Goal: Task Accomplishment & Management: Manage account settings

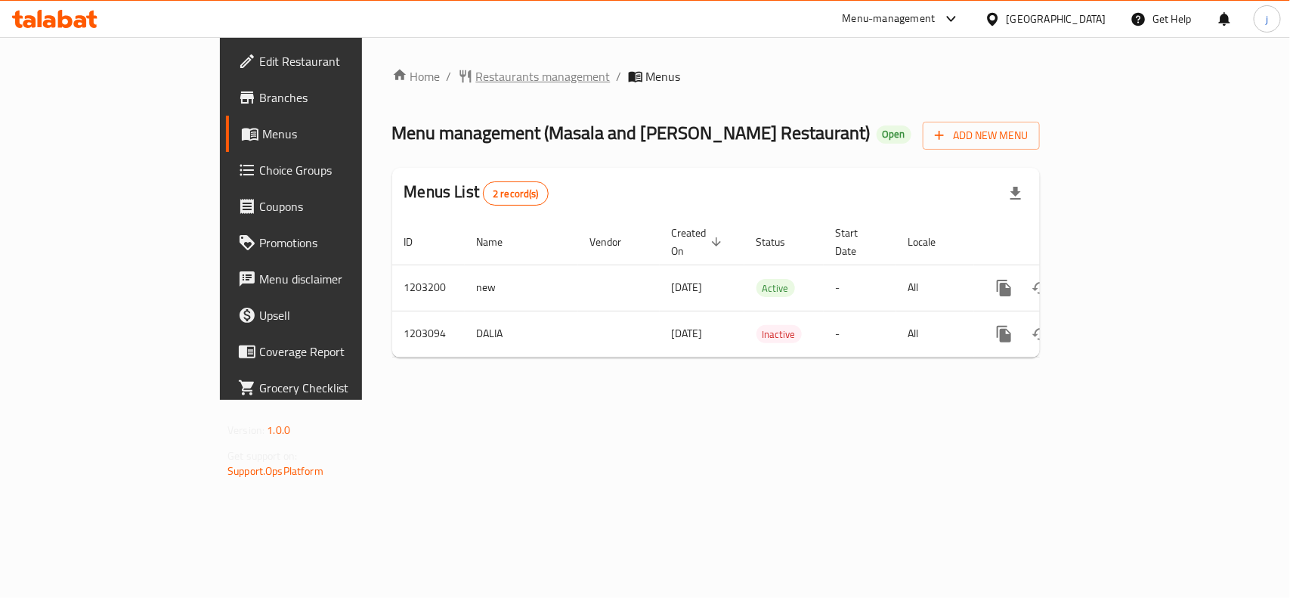
click at [476, 70] on span "Restaurants management" at bounding box center [543, 76] width 135 height 18
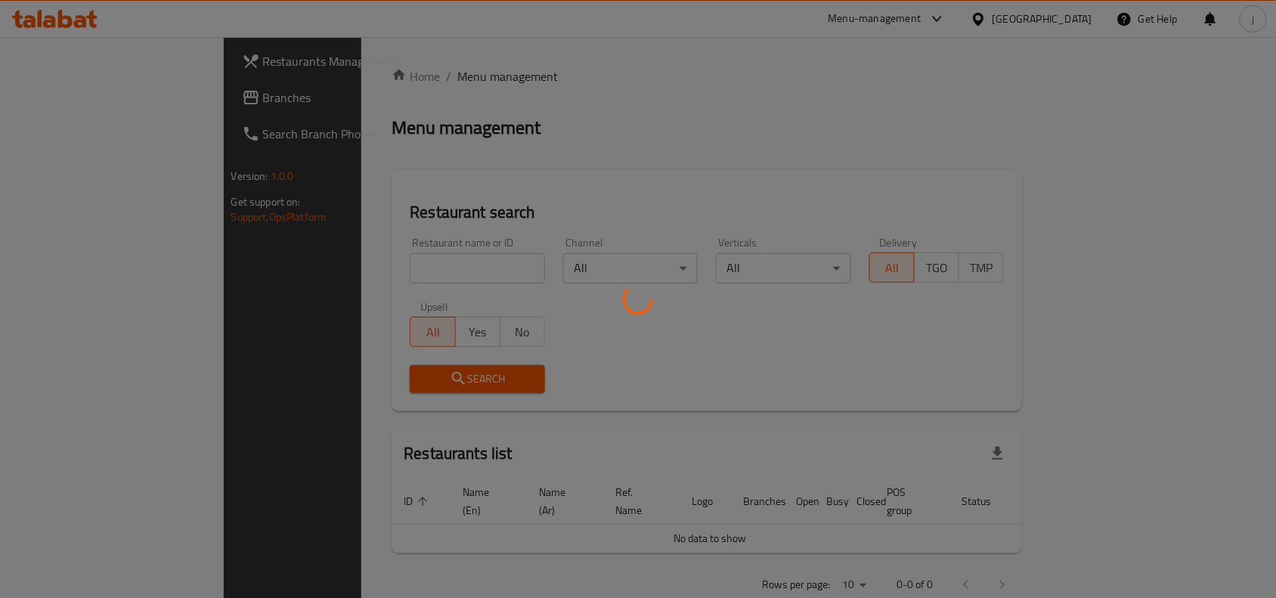
click at [354, 265] on div at bounding box center [638, 299] width 1276 height 598
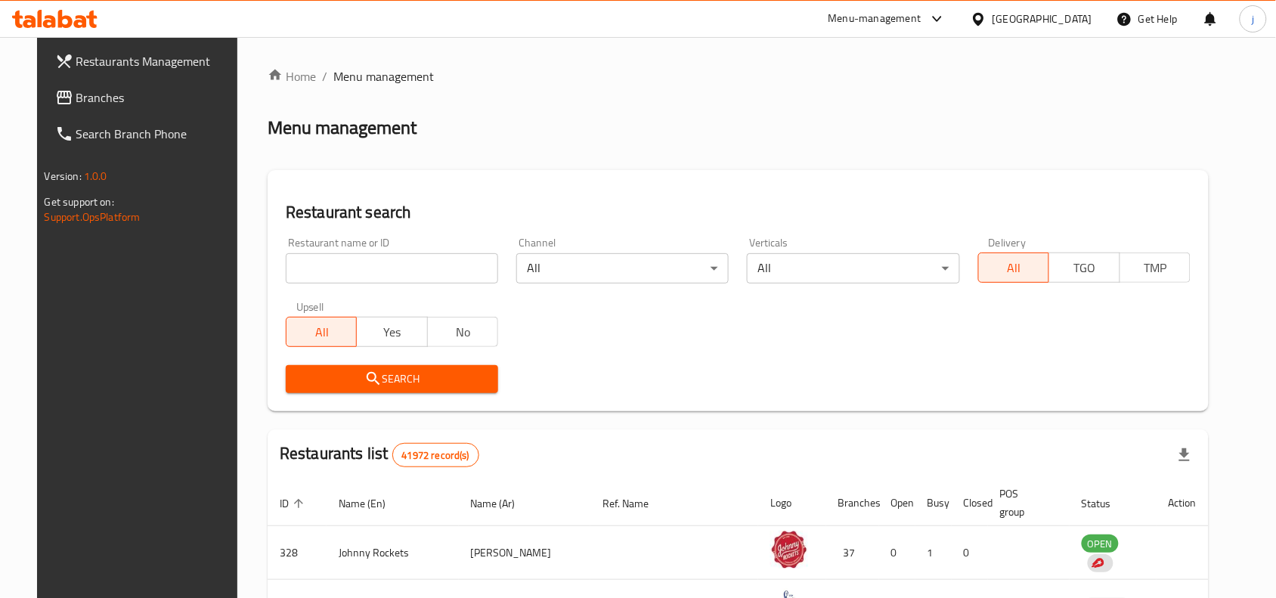
click at [317, 270] on input "search" at bounding box center [392, 268] width 212 height 30
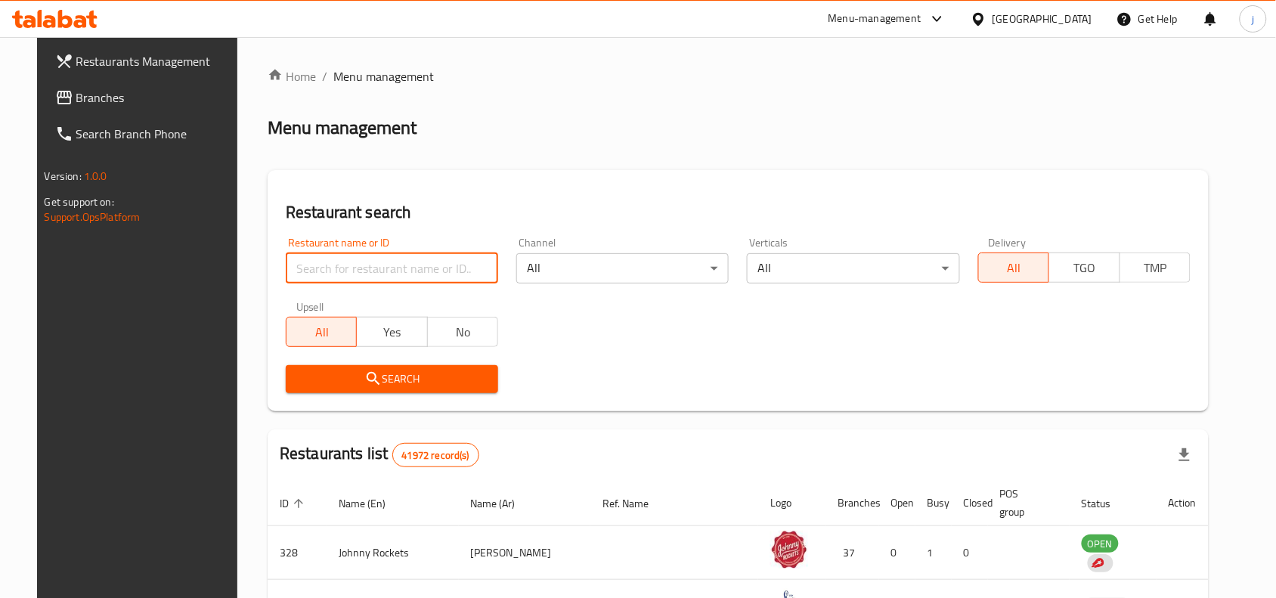
paste input "669480"
type input "669480"
click button "Search" at bounding box center [392, 379] width 212 height 28
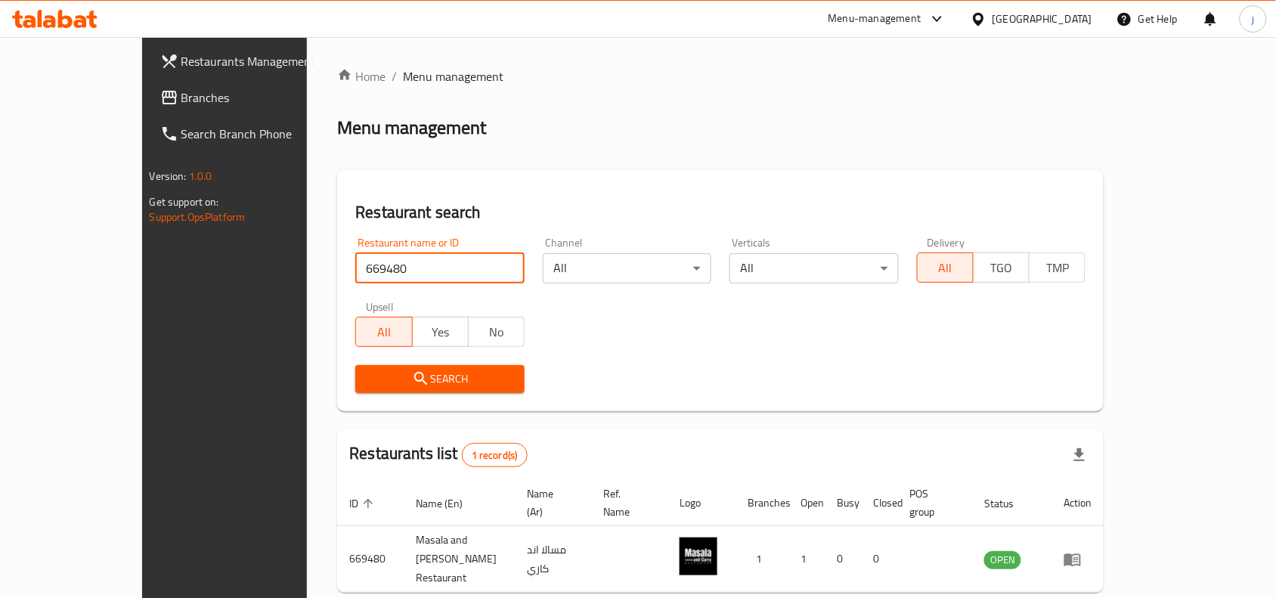
click at [181, 88] on span "Branches" at bounding box center [262, 97] width 162 height 18
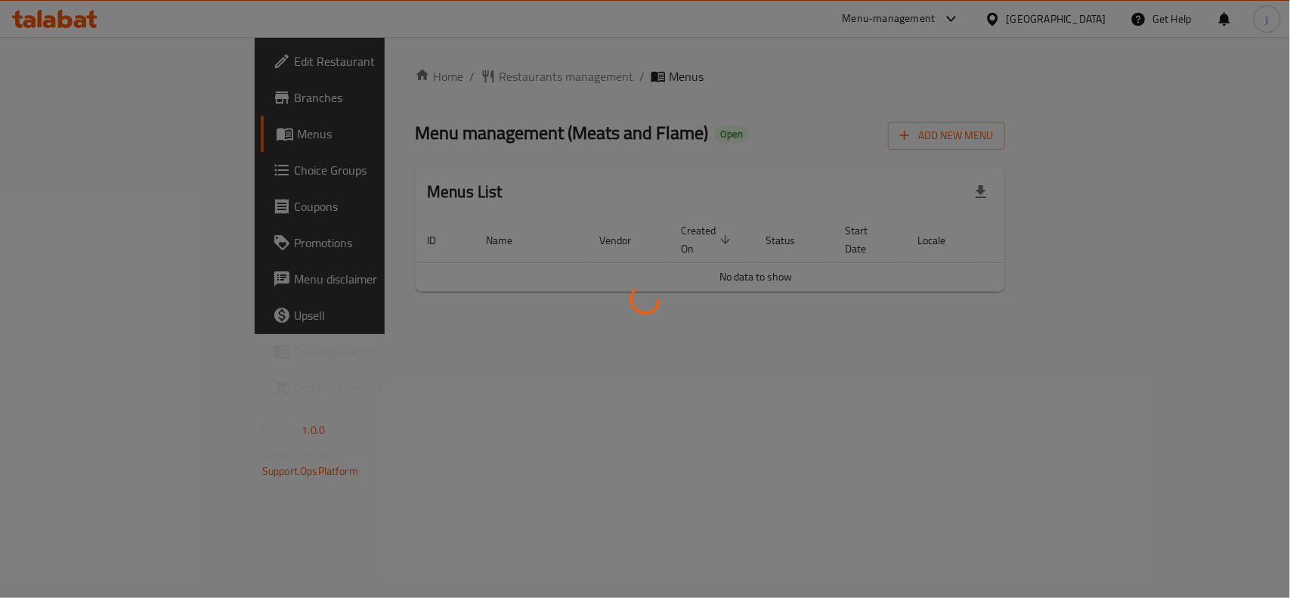
click at [96, 170] on div at bounding box center [645, 299] width 1290 height 598
click at [70, 170] on div at bounding box center [645, 299] width 1290 height 598
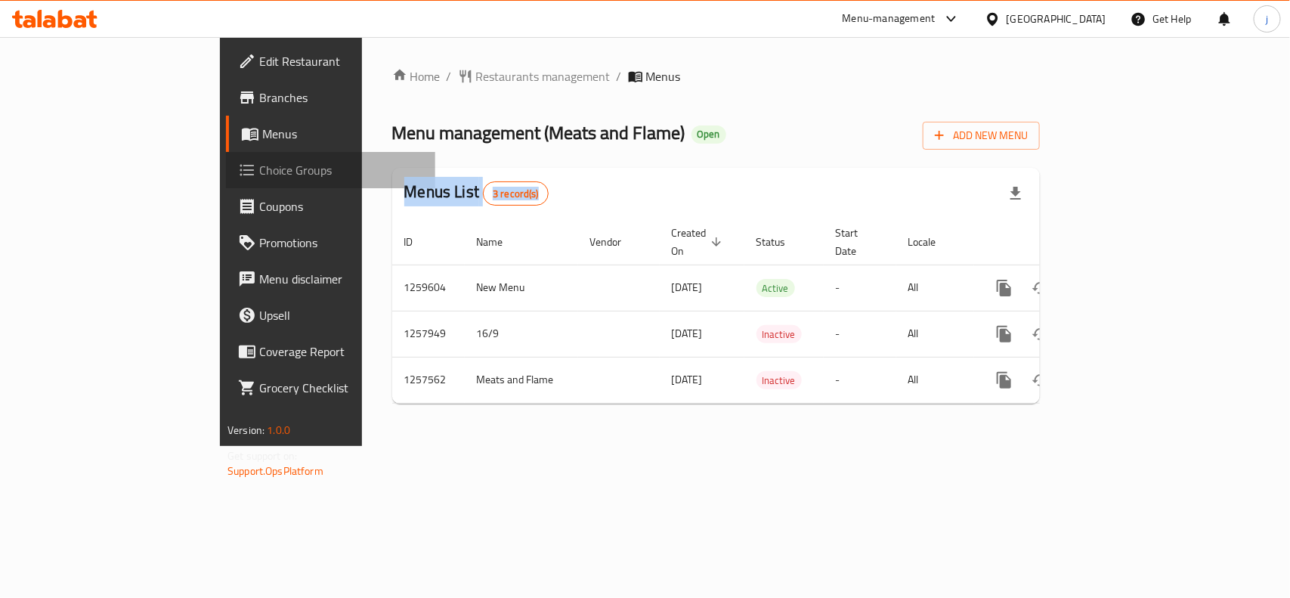
click at [259, 172] on span "Choice Groups" at bounding box center [341, 170] width 164 height 18
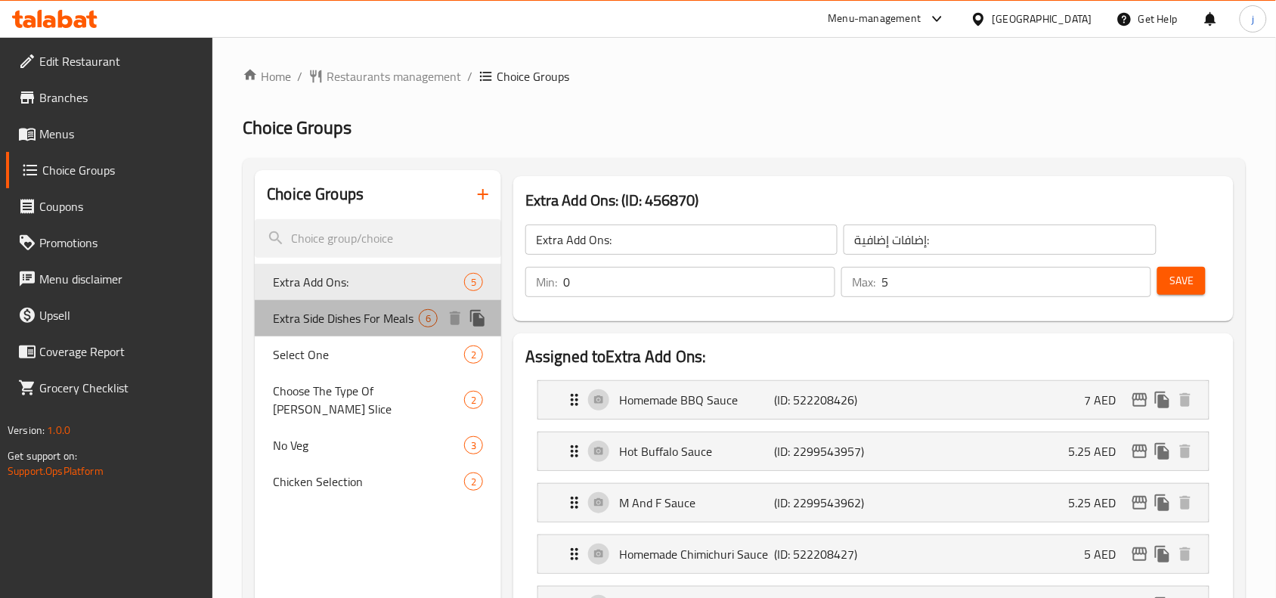
click at [359, 320] on span "Extra Side Dishes For Meals" at bounding box center [346, 318] width 146 height 18
type input "Extra Side Dishes For Meals"
type input "اطباق جانبية اضافية للوجبات"
type input "1"
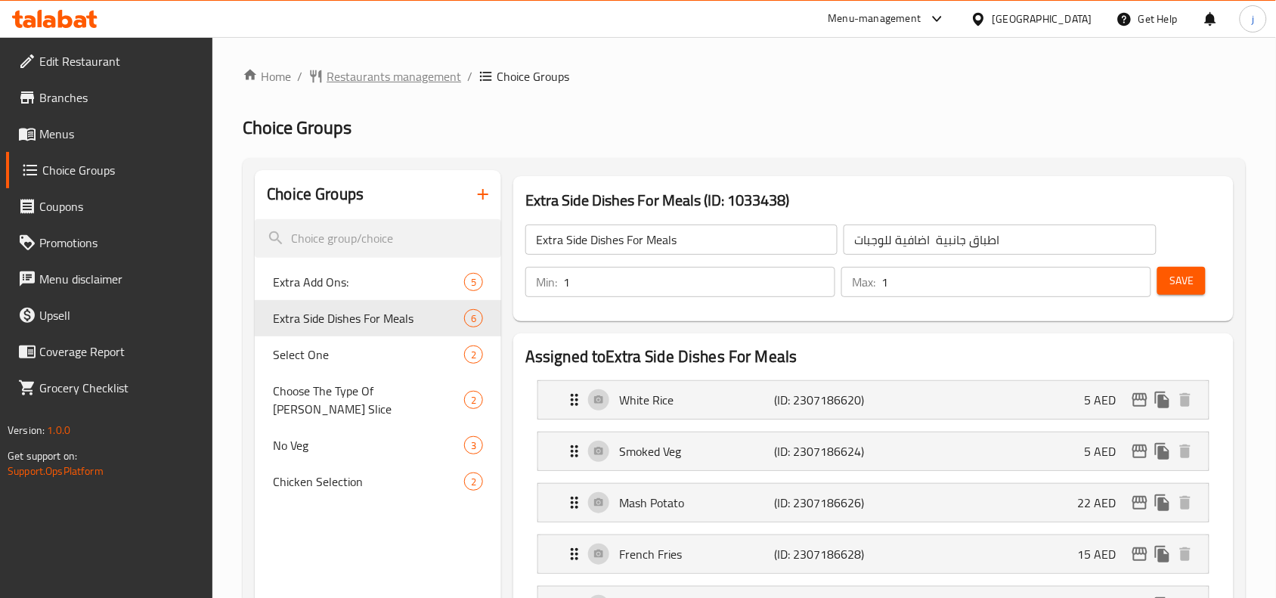
click at [414, 73] on span "Restaurants management" at bounding box center [394, 76] width 135 height 18
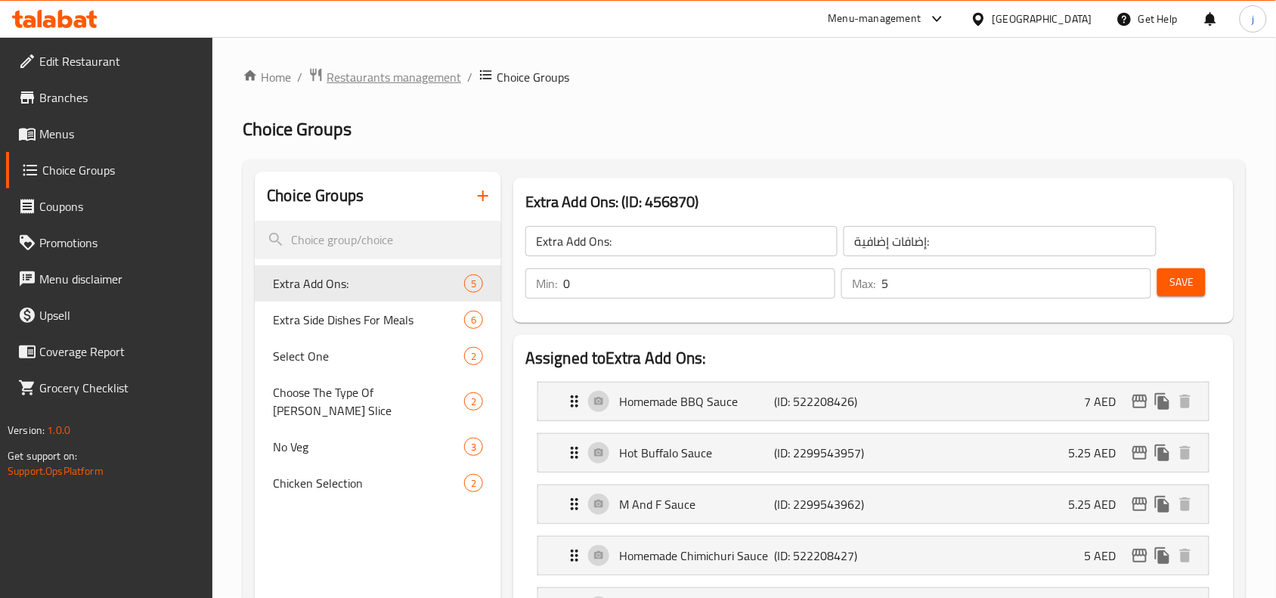
click at [403, 77] on span "Restaurants management" at bounding box center [394, 77] width 135 height 18
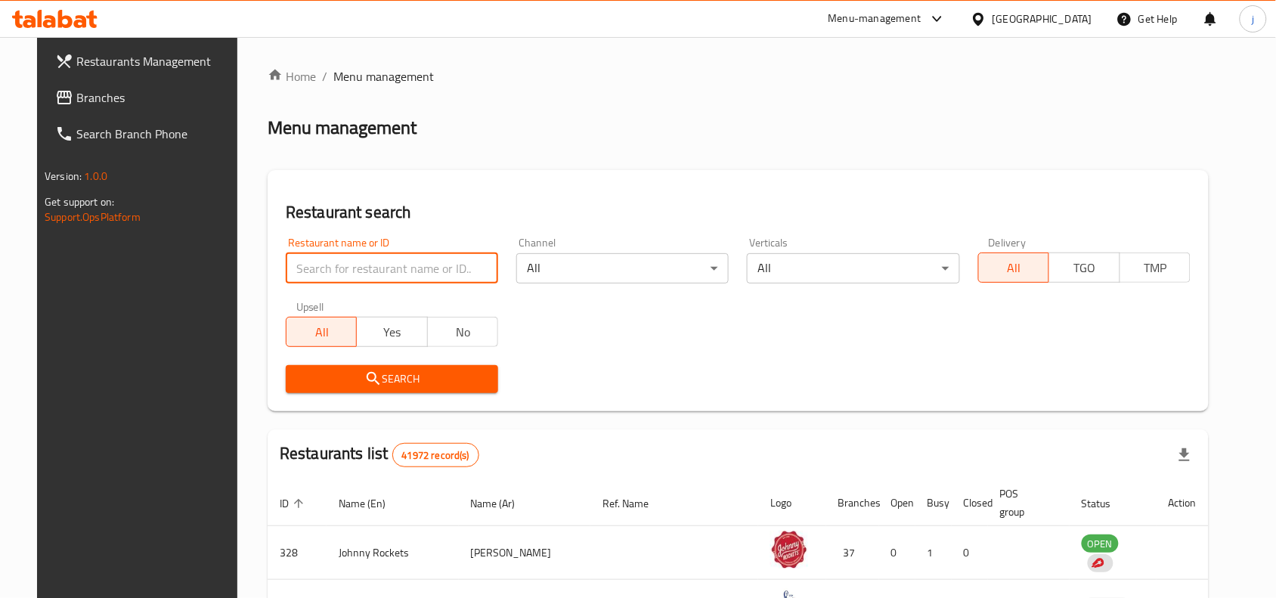
click at [387, 259] on input "search" at bounding box center [392, 268] width 212 height 30
paste input "683040"
type input "683040"
click button "Search" at bounding box center [392, 379] width 212 height 28
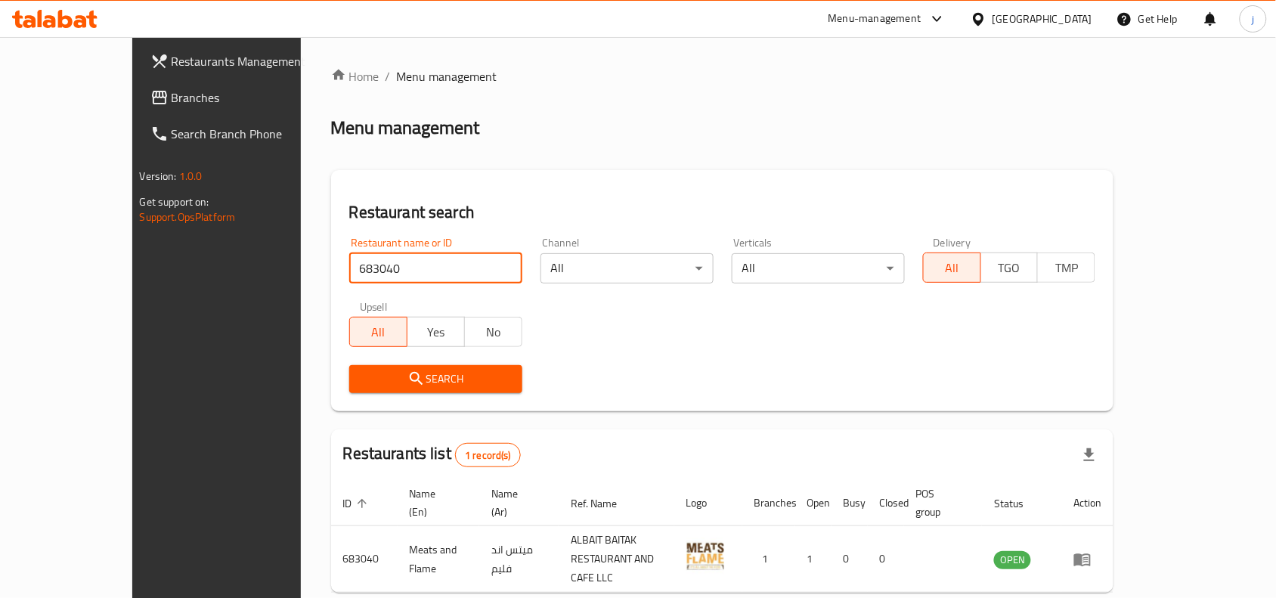
click at [172, 88] on span "Branches" at bounding box center [253, 97] width 162 height 18
